Goal: Information Seeking & Learning: Stay updated

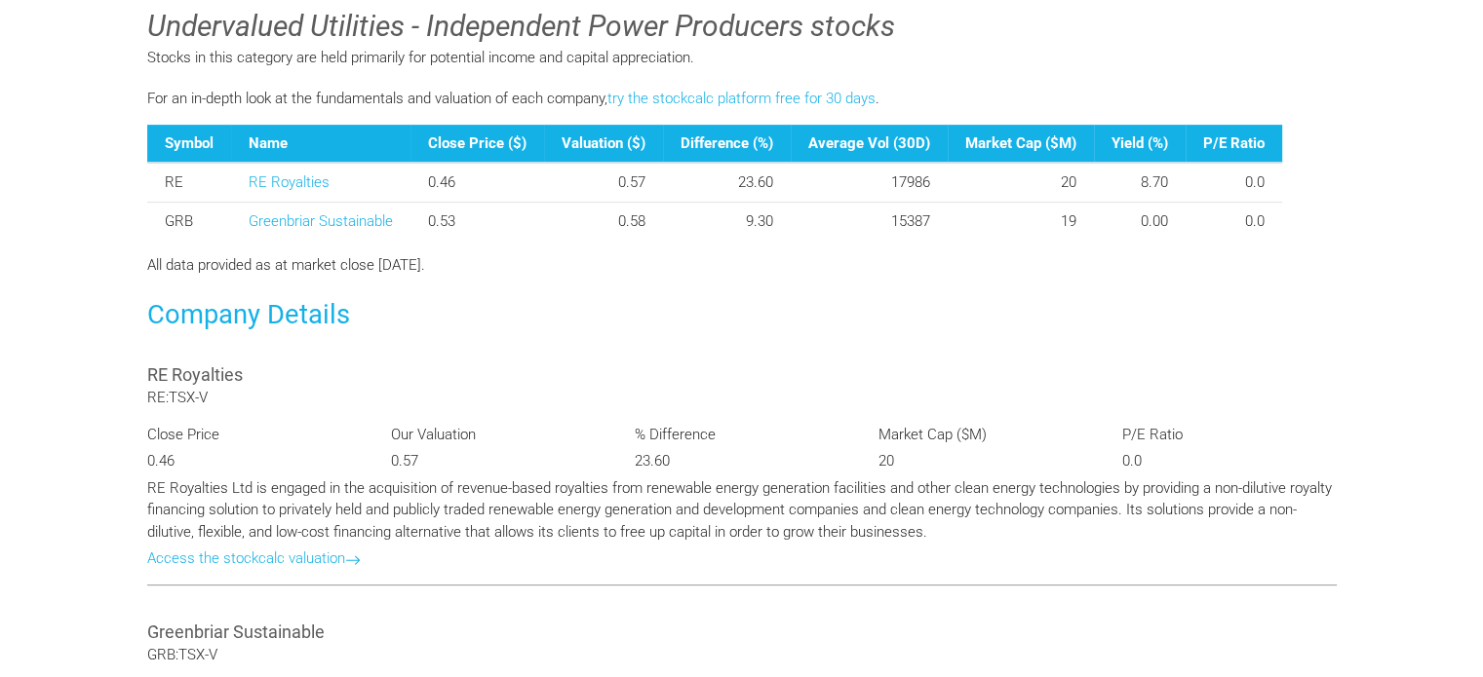
scroll to position [548, 0]
